Goal: Task Accomplishment & Management: Use online tool/utility

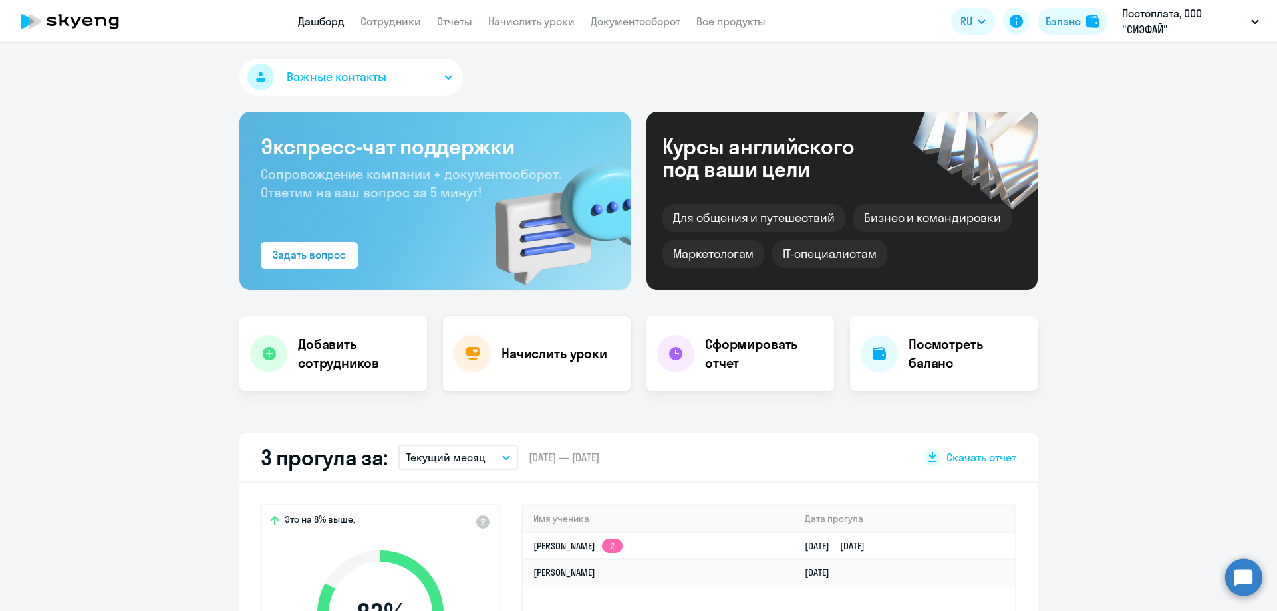
click at [543, 349] on h4 "Начислить уроки" at bounding box center [555, 354] width 106 height 19
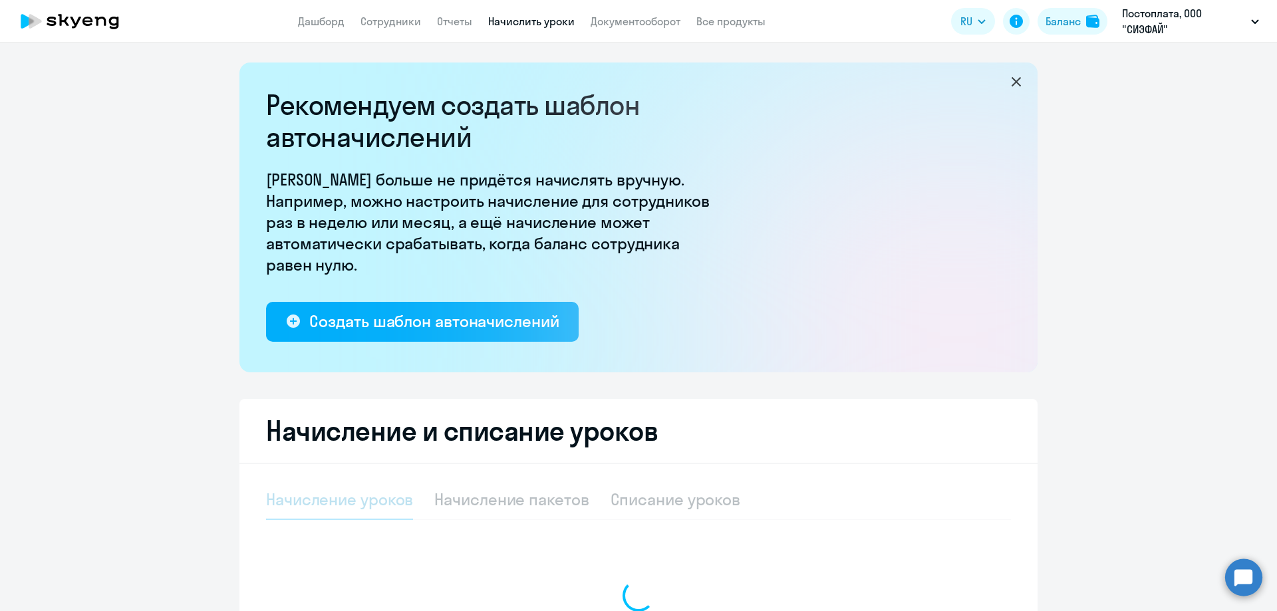
select select "10"
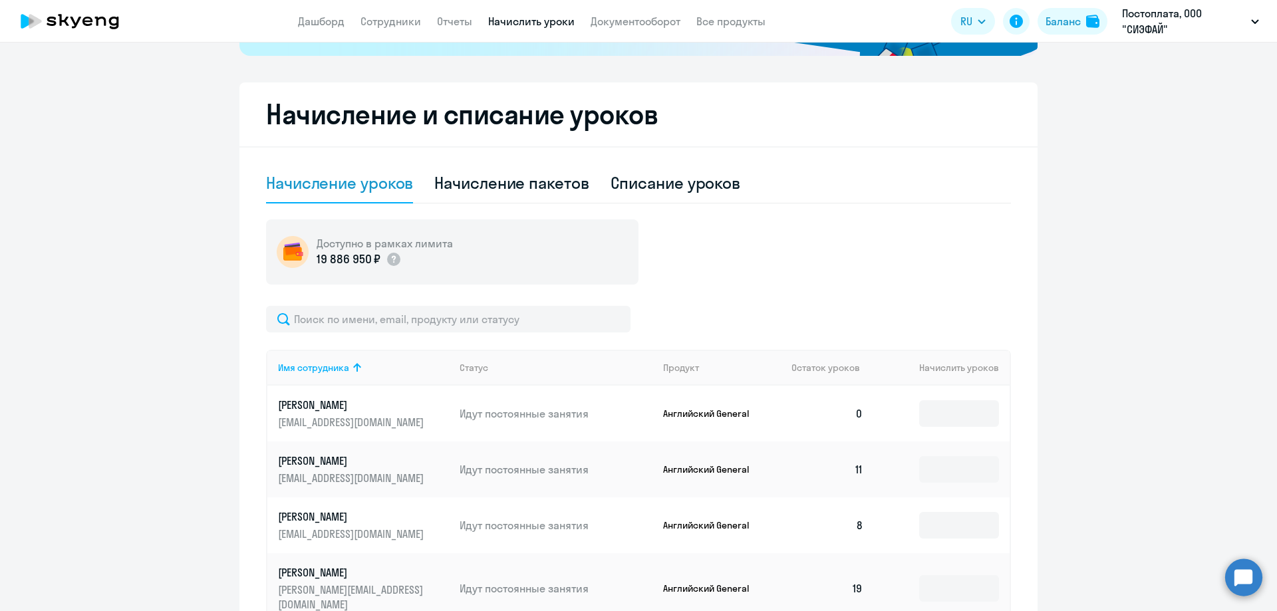
scroll to position [133, 0]
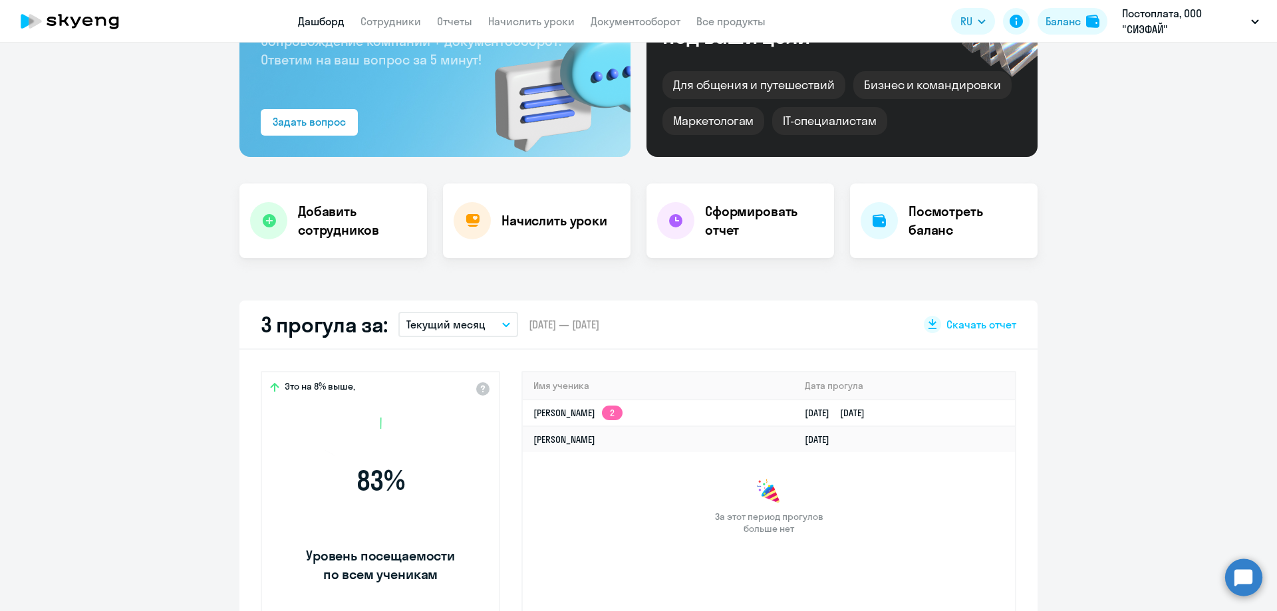
scroll to position [226, 0]
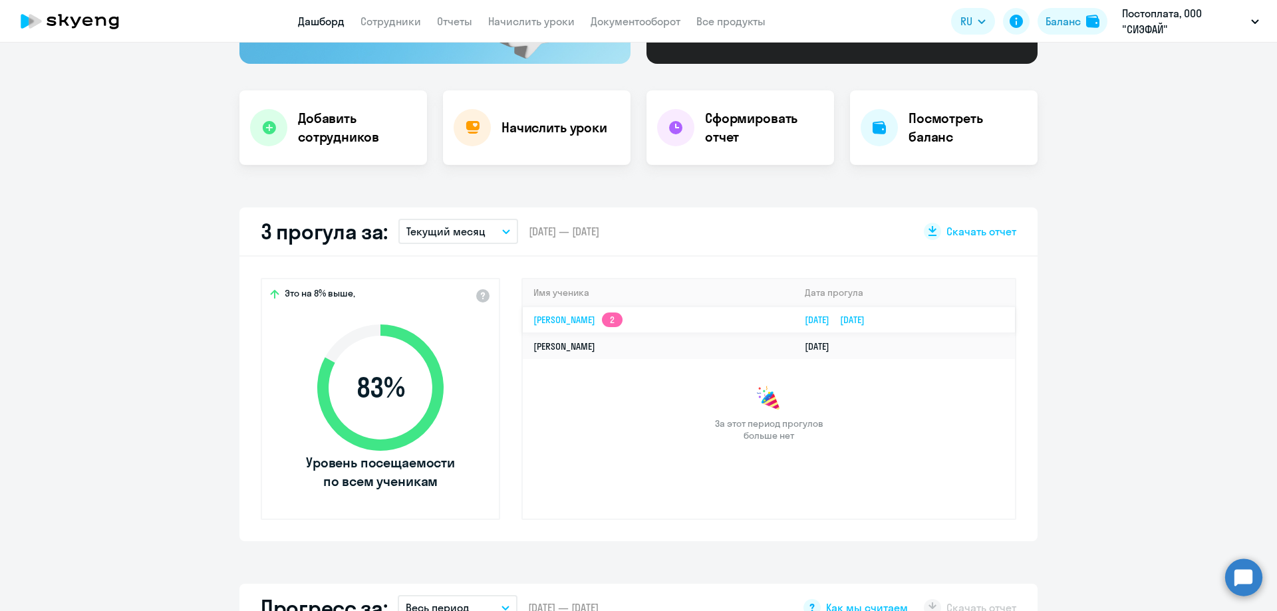
select select "30"
click at [529, 126] on h4 "Начислить уроки" at bounding box center [555, 127] width 106 height 19
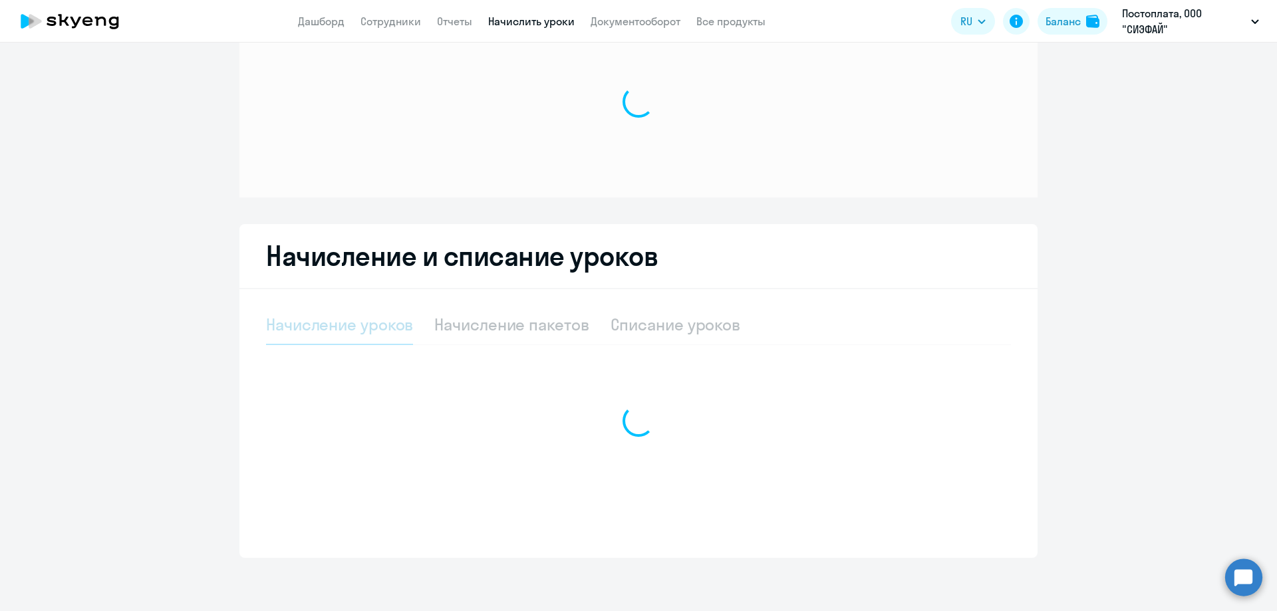
scroll to position [57, 0]
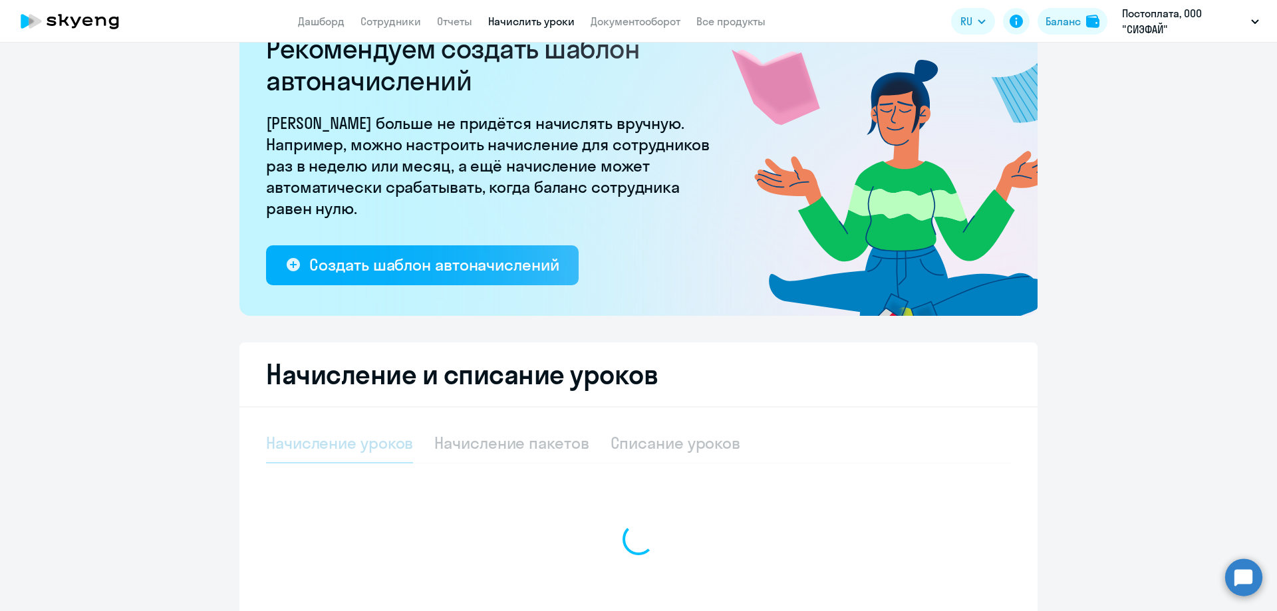
select select "10"
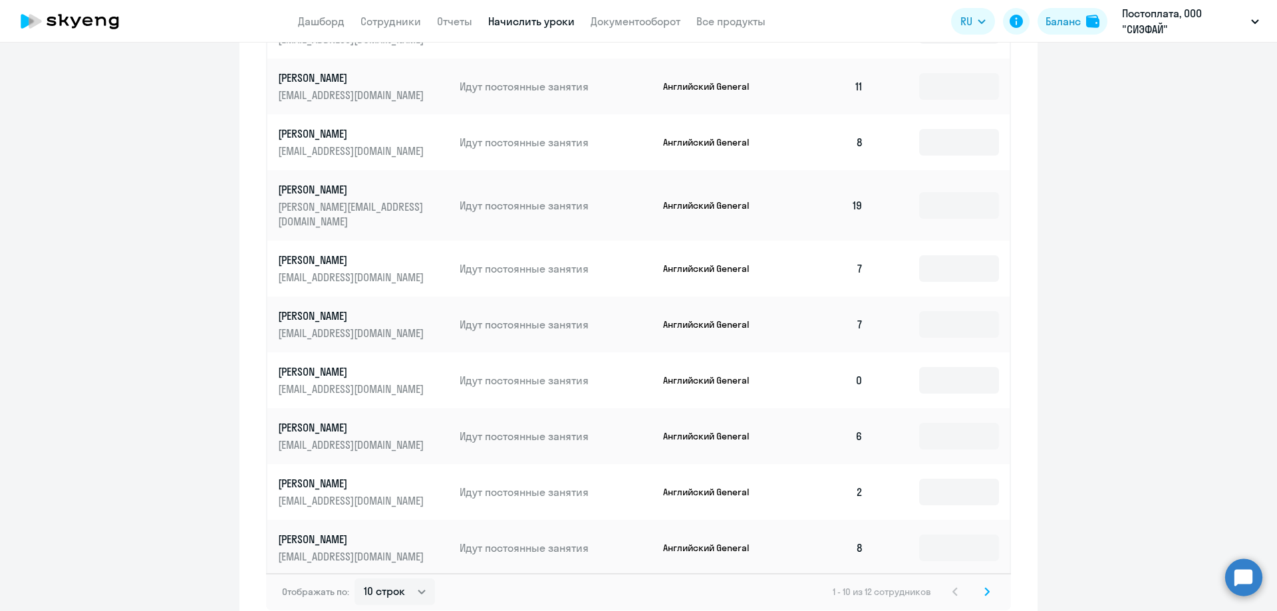
scroll to position [722, 0]
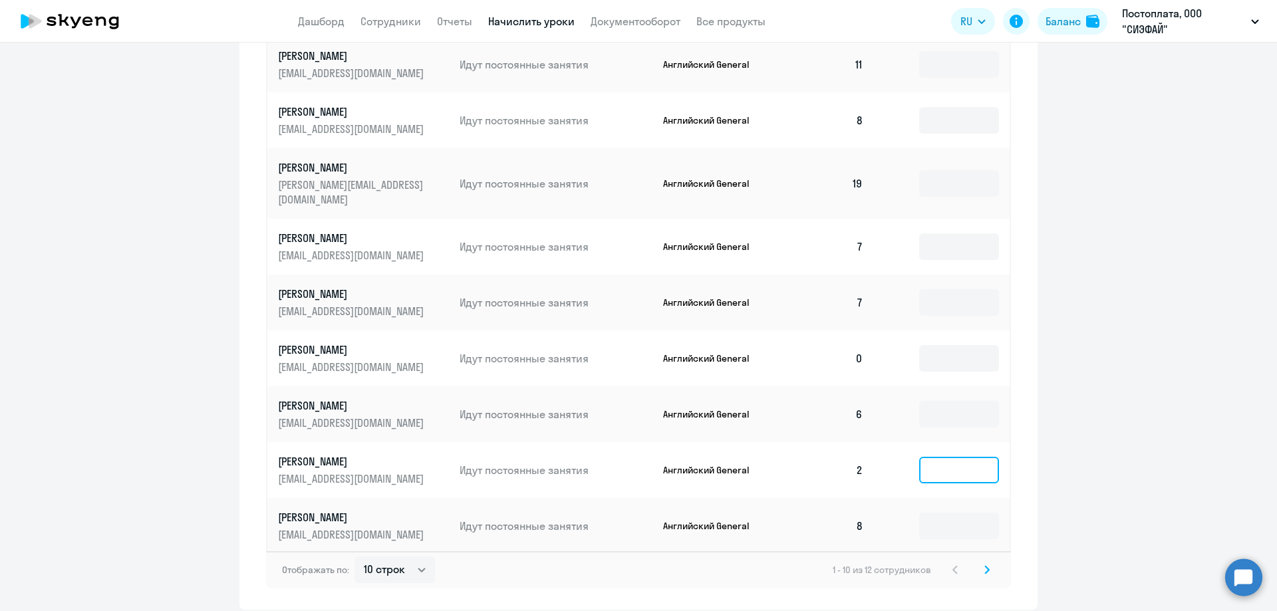
click at [982, 457] on input at bounding box center [959, 470] width 80 height 27
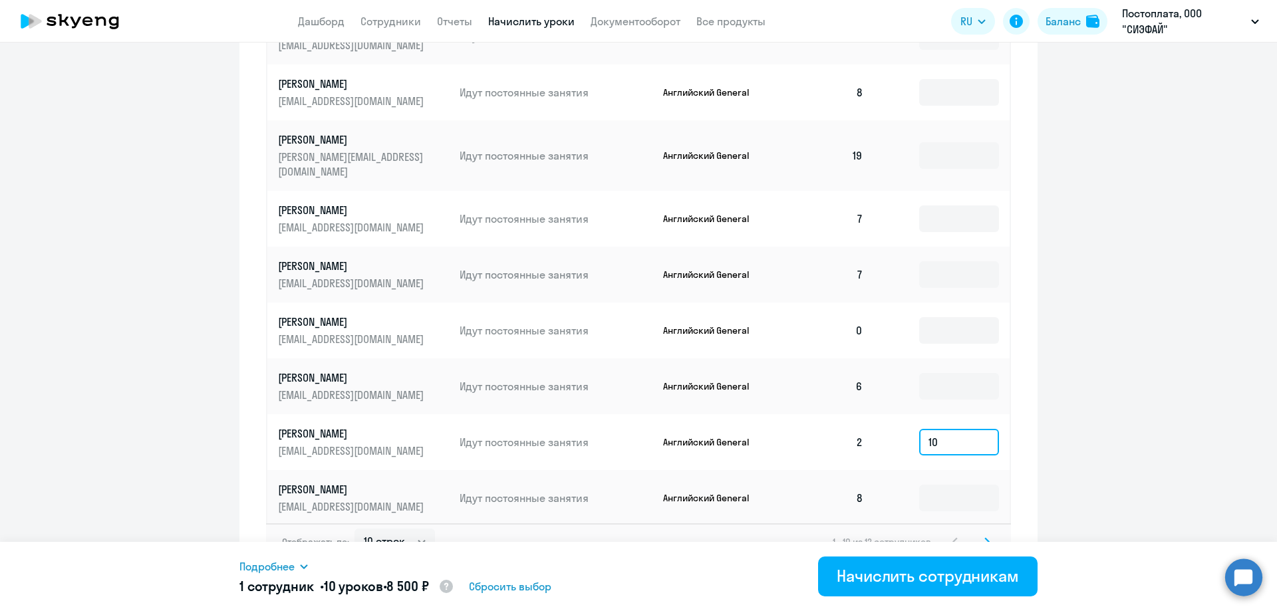
scroll to position [762, 0]
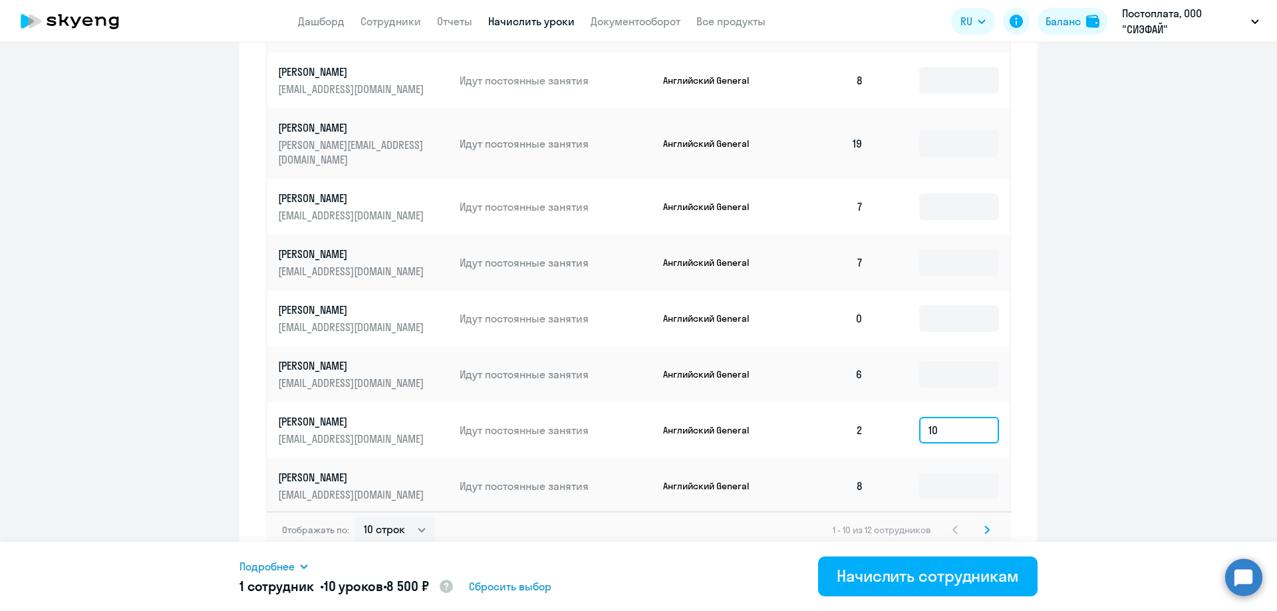
type input "10"
click at [979, 522] on svg-icon at bounding box center [987, 530] width 16 height 16
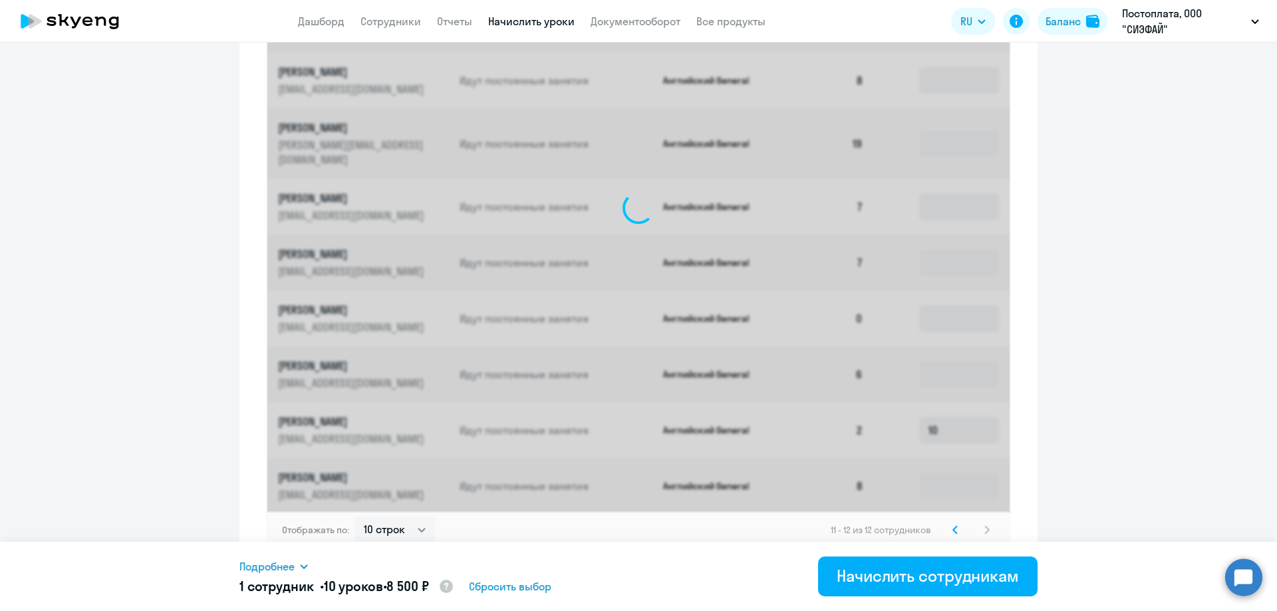
scroll to position [366, 0]
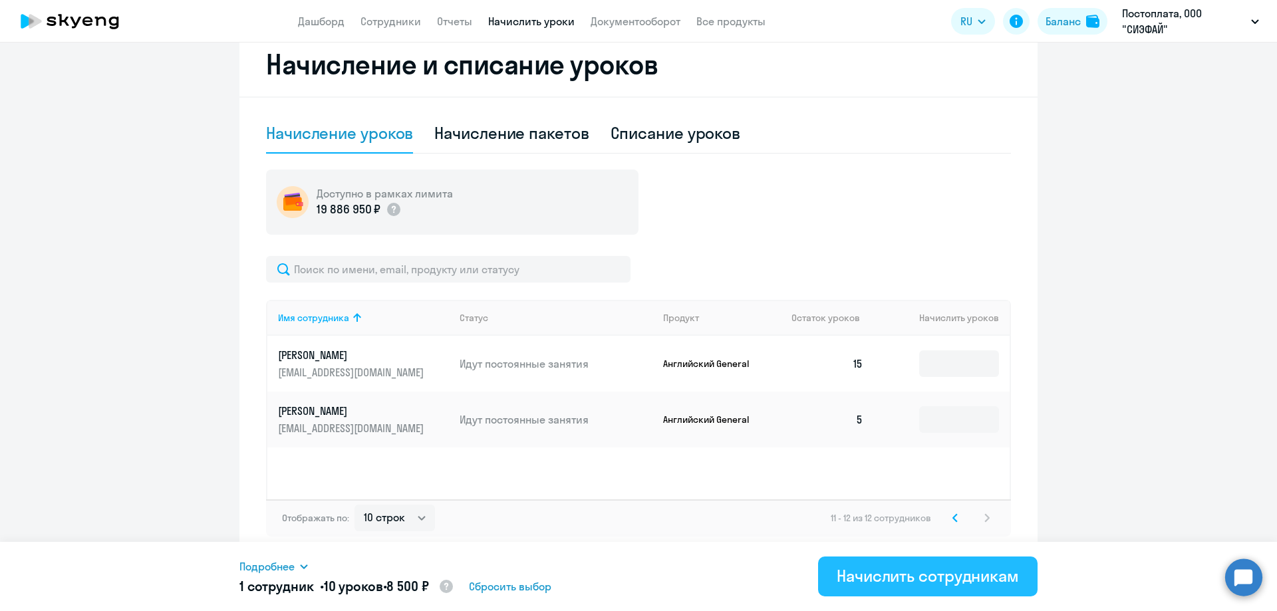
click at [909, 572] on div "Начислить сотрудникам" at bounding box center [928, 575] width 182 height 21
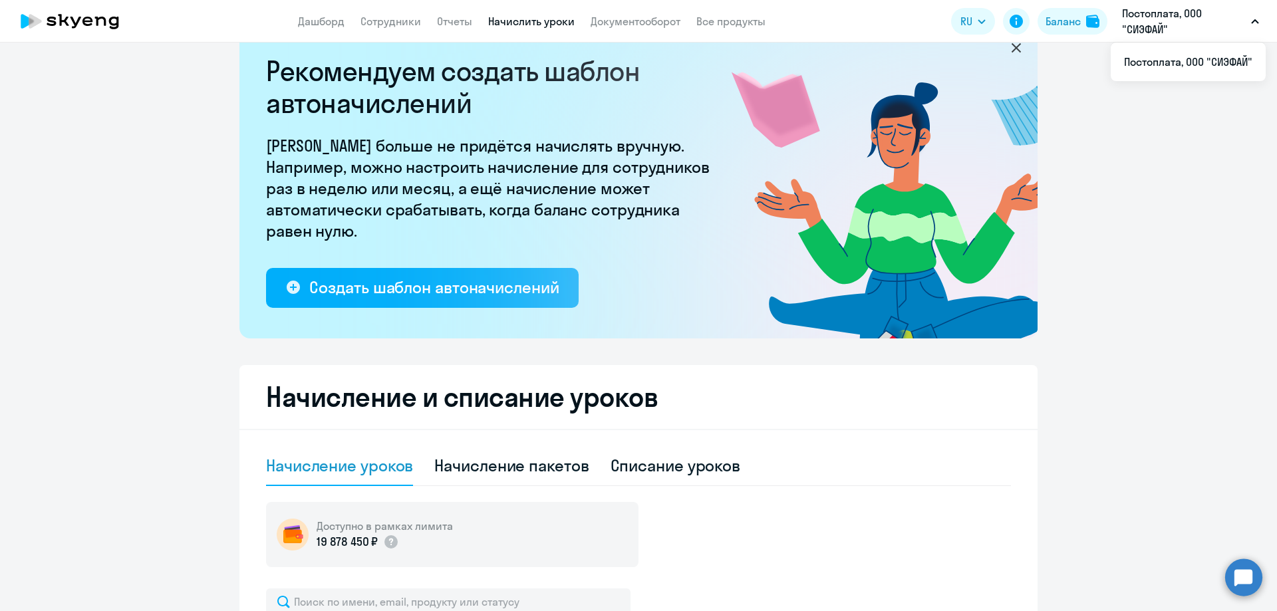
scroll to position [0, 0]
